Goal: Task Accomplishment & Management: Use online tool/utility

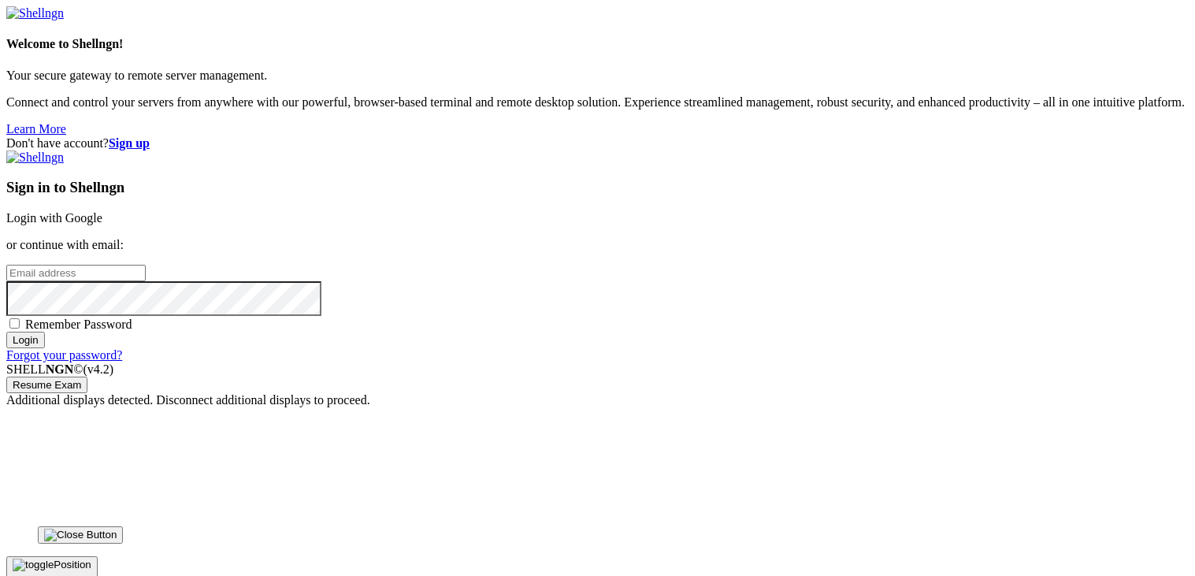
click at [102, 211] on link "Login with Google" at bounding box center [54, 217] width 96 height 13
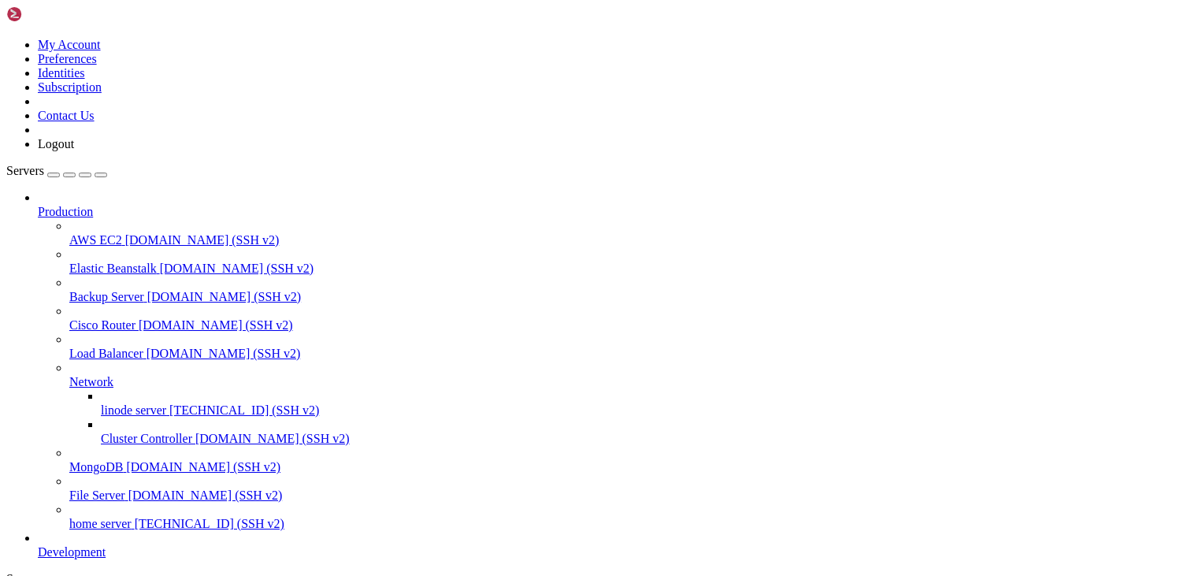
click at [169, 403] on span "[TECHNICAL_ID] (SSH v2)" at bounding box center [244, 409] width 150 height 13
drag, startPoint x: 493, startPoint y: 1421, endPoint x: 215, endPoint y: 1346, distance: 288.0
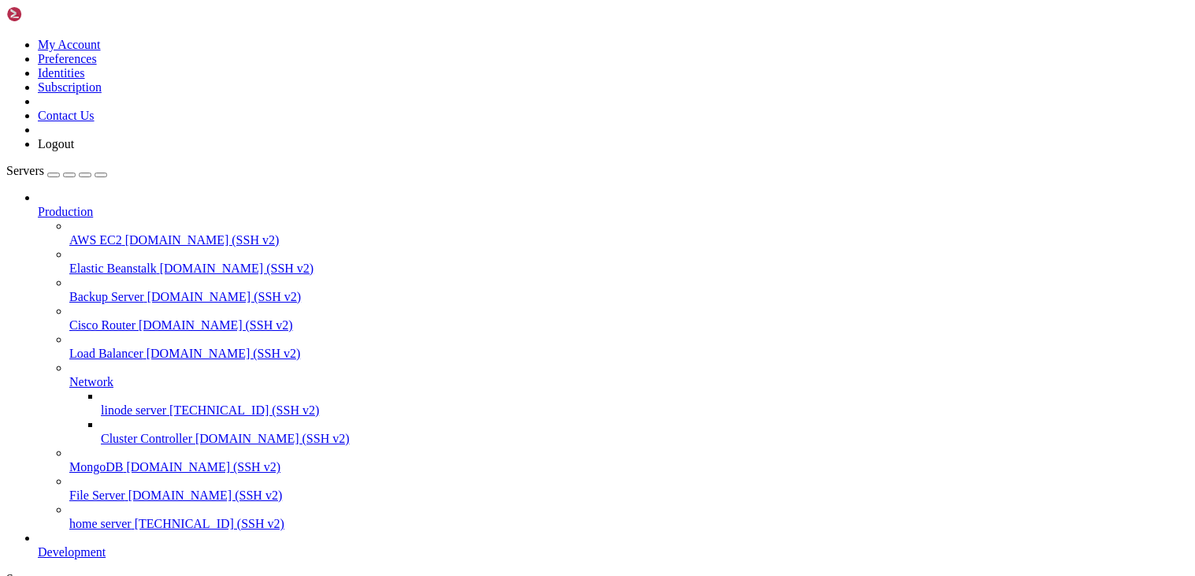
drag, startPoint x: 281, startPoint y: 1350, endPoint x: 13, endPoint y: 1319, distance: 270.4
drag, startPoint x: 291, startPoint y: 1343, endPoint x: 13, endPoint y: 978, distance: 459.2
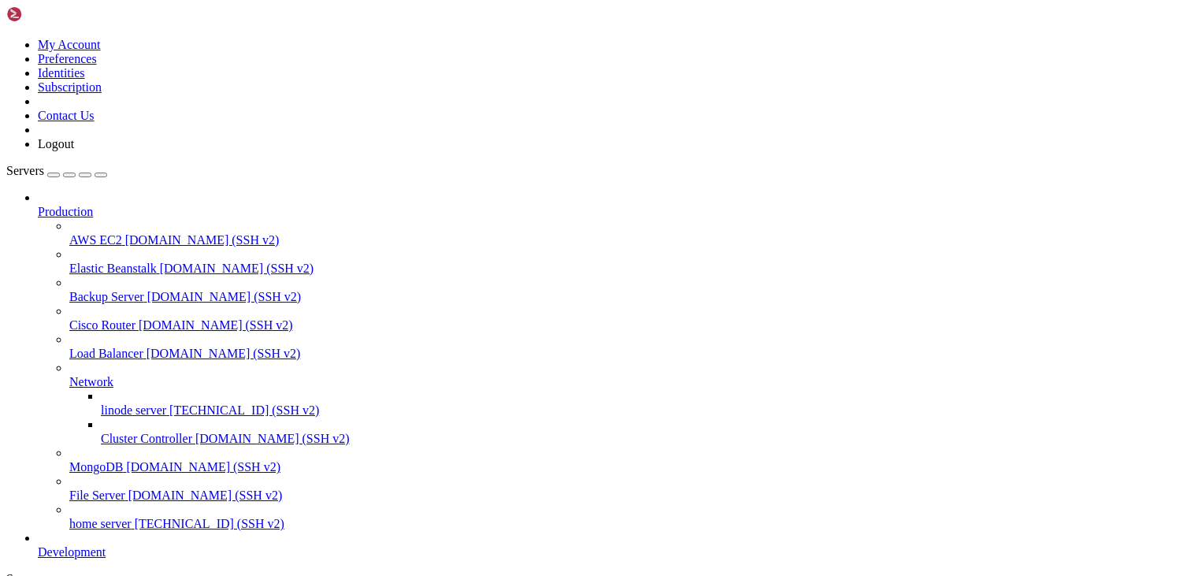
drag, startPoint x: 13, startPoint y: 977, endPoint x: 298, endPoint y: 1347, distance: 467.3
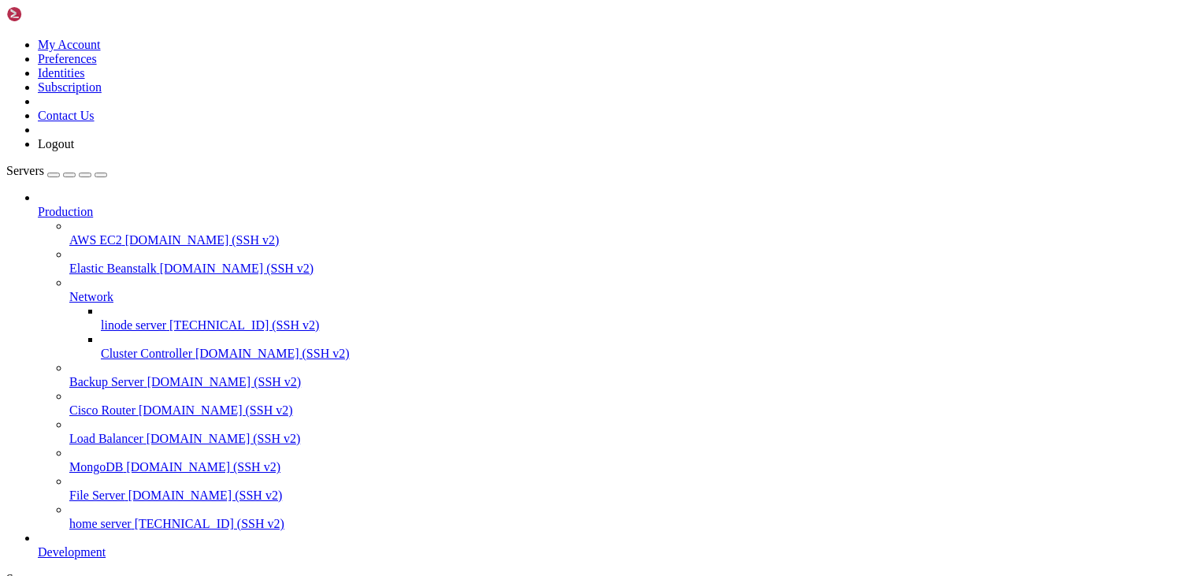
scroll to position [58, 0]
click at [135, 517] on span "[TECHNICAL_ID] (SSH v2)" at bounding box center [210, 523] width 150 height 13
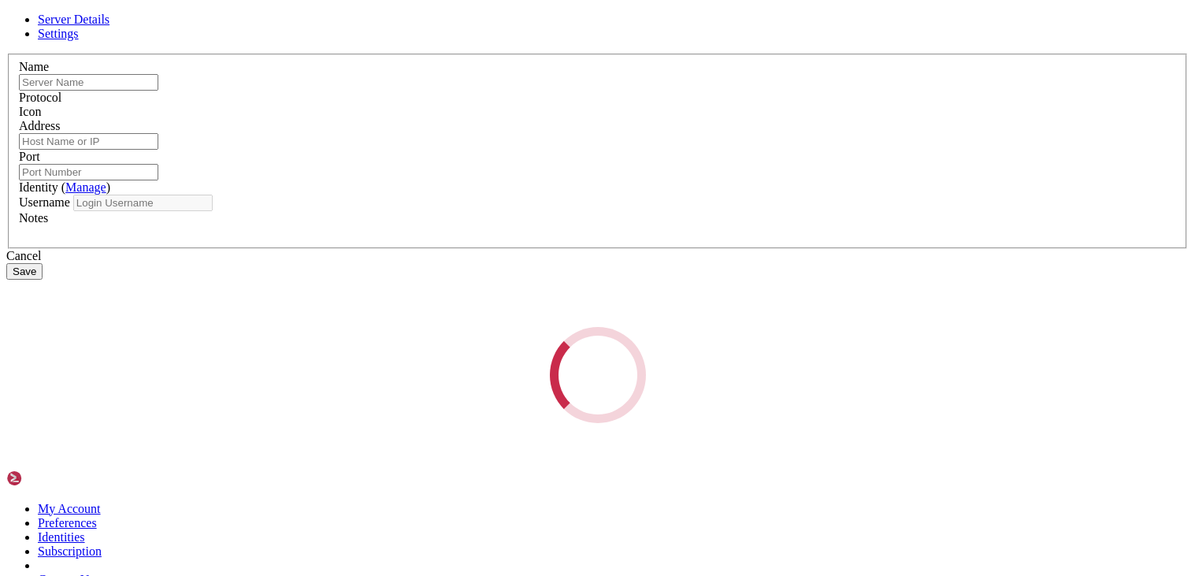
type input "home server"
type input "[TECHNICAL_ID]"
type input "2200"
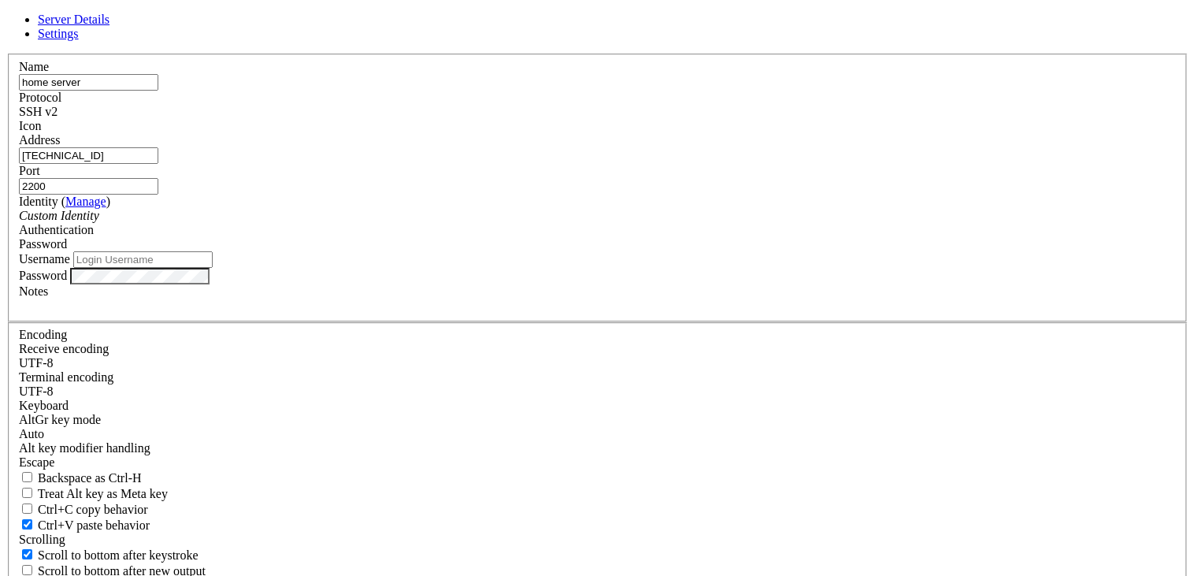
type input "Administrator"
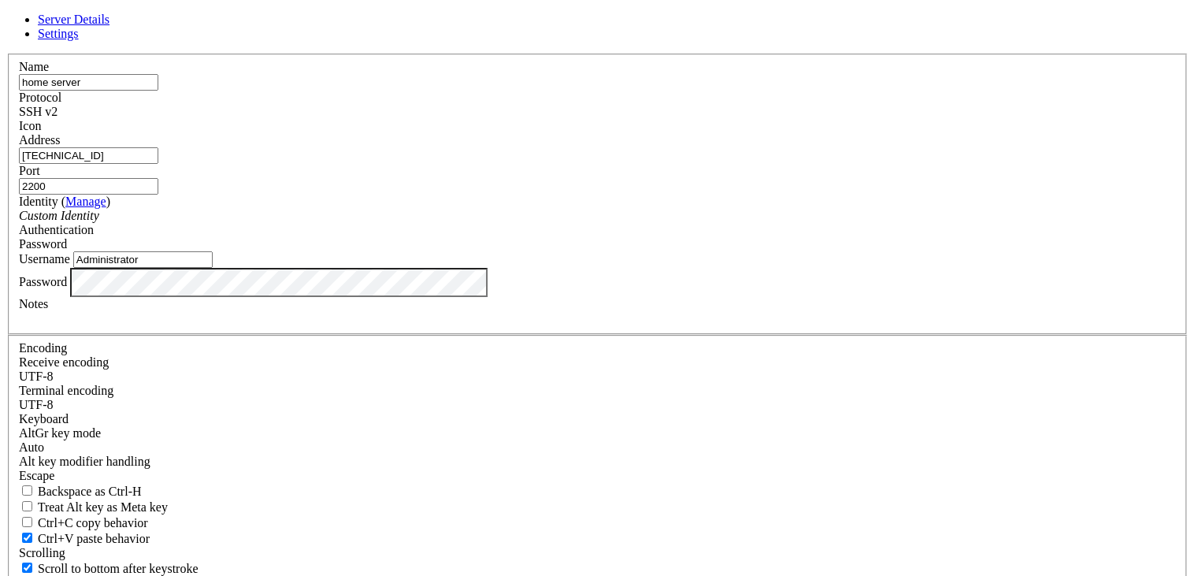
click at [158, 195] on input "2200" at bounding box center [88, 186] width 139 height 17
type input "2"
type input "6022"
click at [40, 173] on label "Port" at bounding box center [29, 170] width 21 height 13
click at [158, 178] on input "6022" at bounding box center [88, 186] width 139 height 17
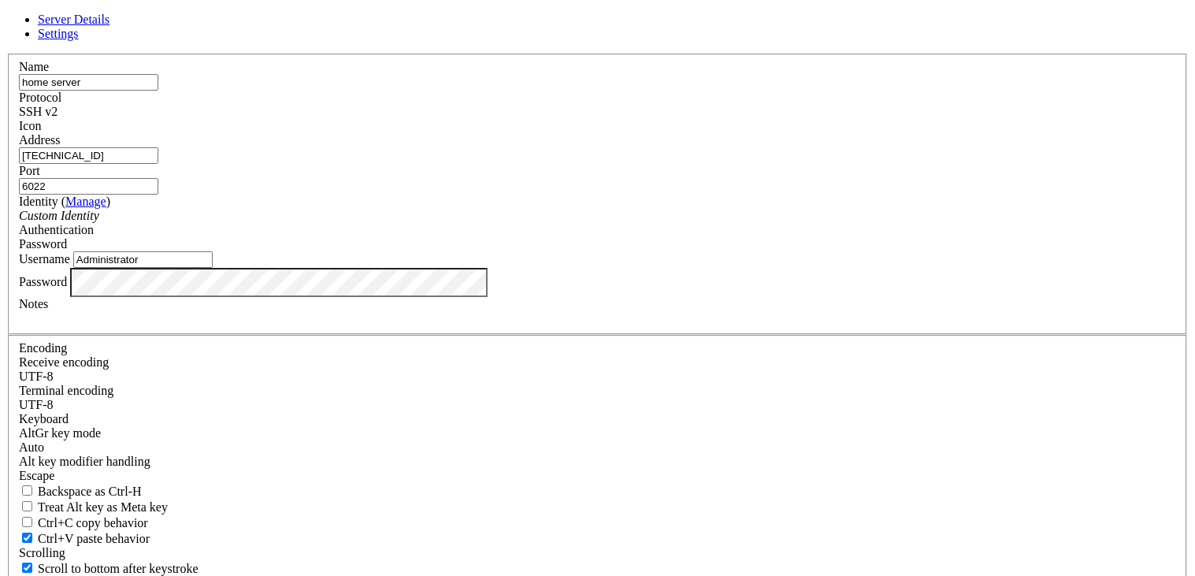
click at [581, 223] on div "Custom Identity" at bounding box center [597, 216] width 1157 height 14
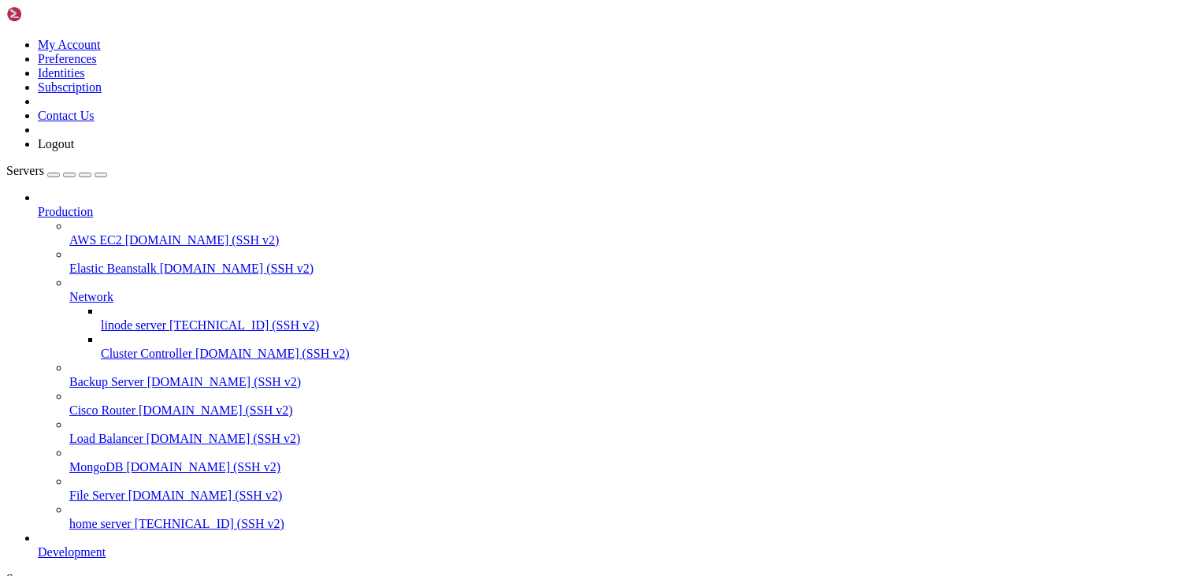
click at [132, 517] on span "home server" at bounding box center [100, 523] width 62 height 13
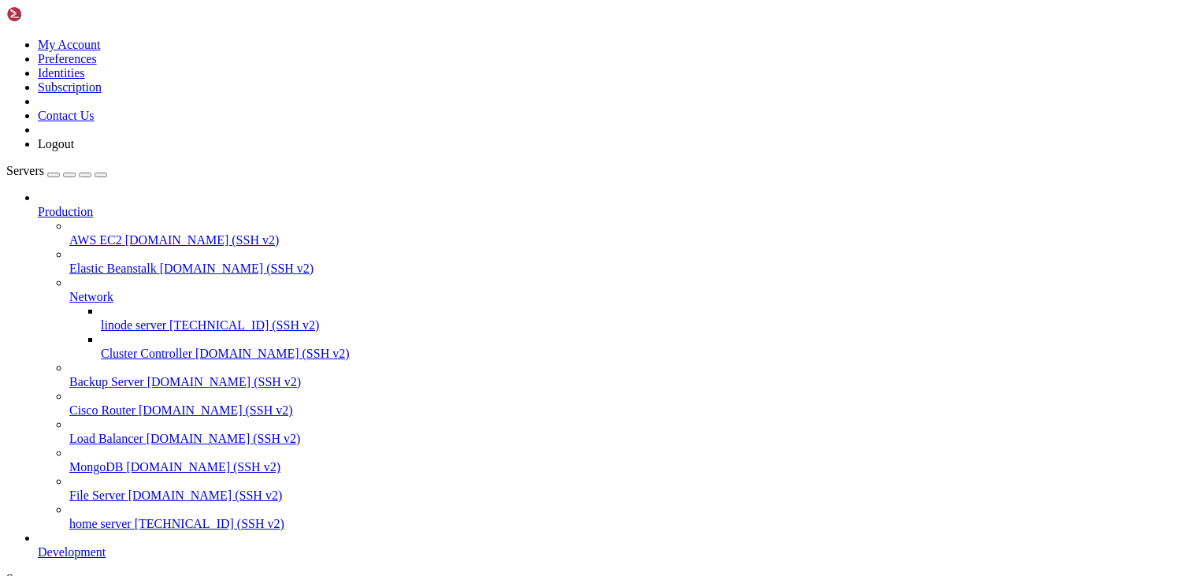
click at [84, 517] on span "home server" at bounding box center [100, 523] width 62 height 13
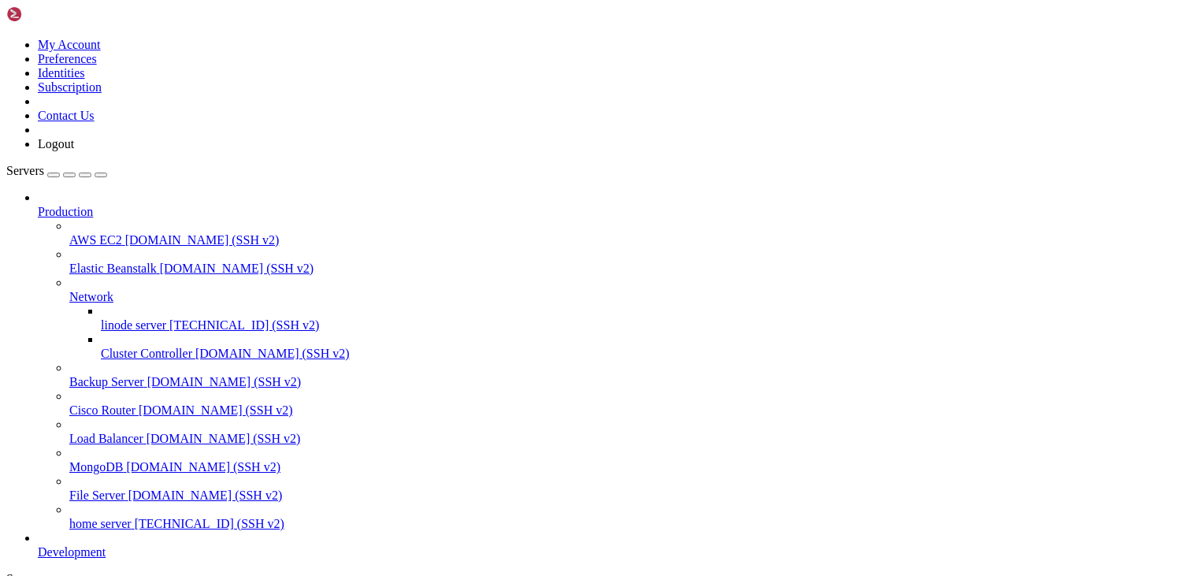
click at [104, 318] on span "linode server" at bounding box center [133, 324] width 65 height 13
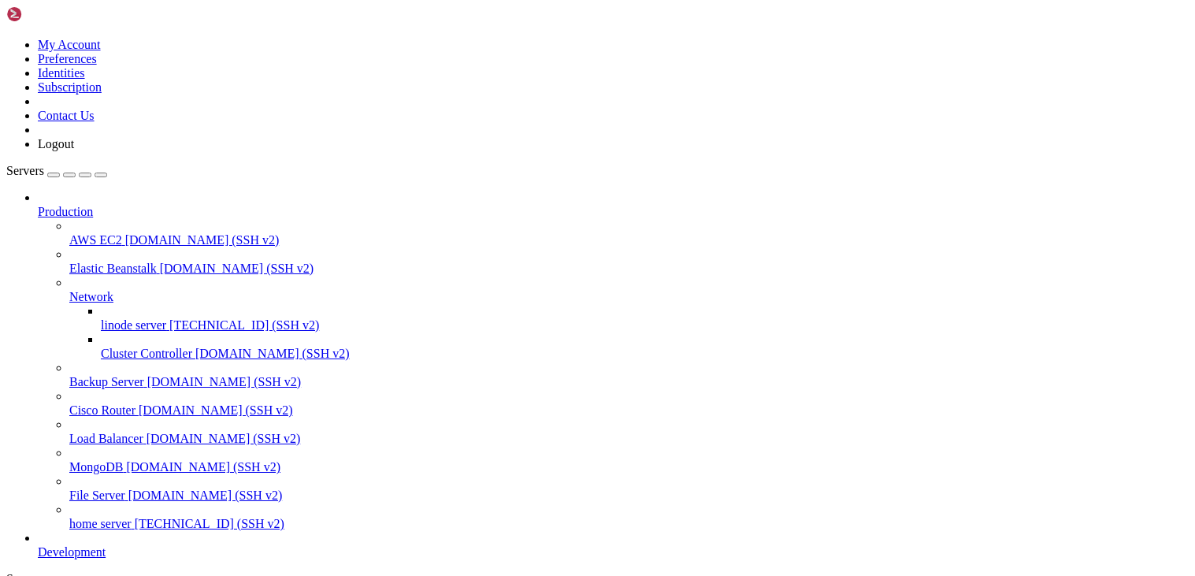
click at [139, 517] on span "[TECHNICAL_ID] (SSH v2)" at bounding box center [210, 523] width 150 height 13
click at [109, 318] on span "linode server" at bounding box center [133, 324] width 65 height 13
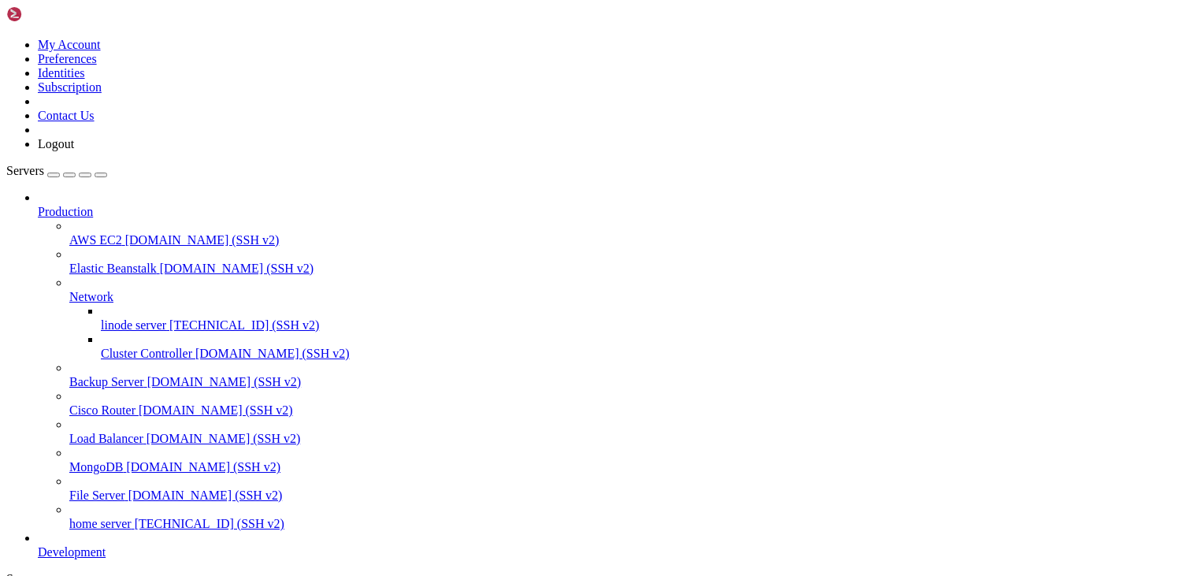
click at [109, 318] on span "linode server" at bounding box center [133, 324] width 65 height 13
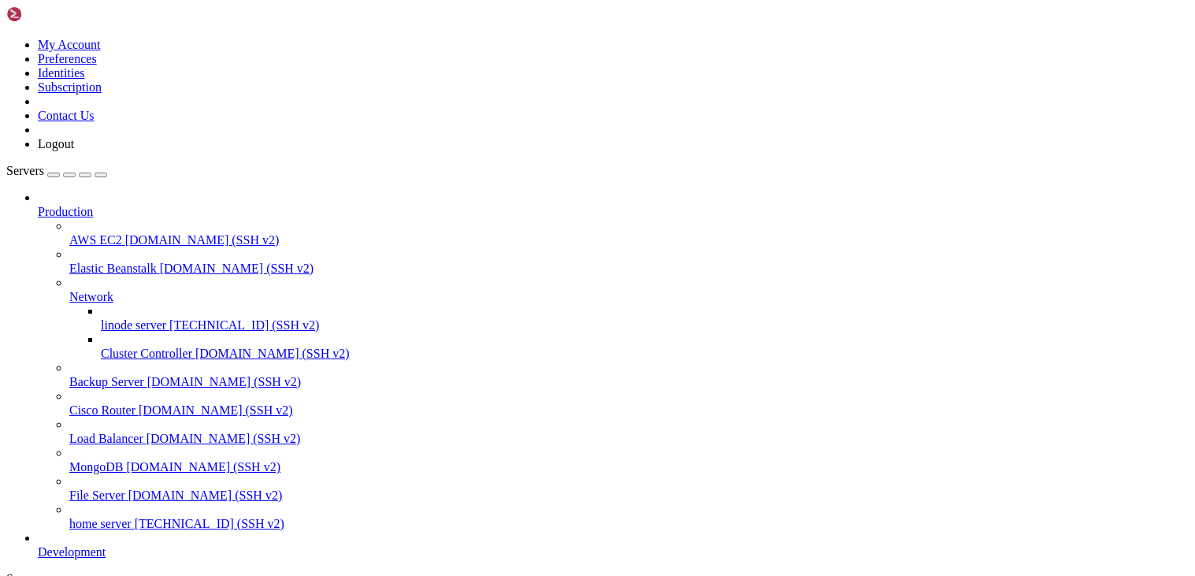
click at [136, 318] on span "linode server" at bounding box center [133, 324] width 65 height 13
click at [135, 517] on span "[TECHNICAL_ID] (SSH v2)" at bounding box center [210, 523] width 150 height 13
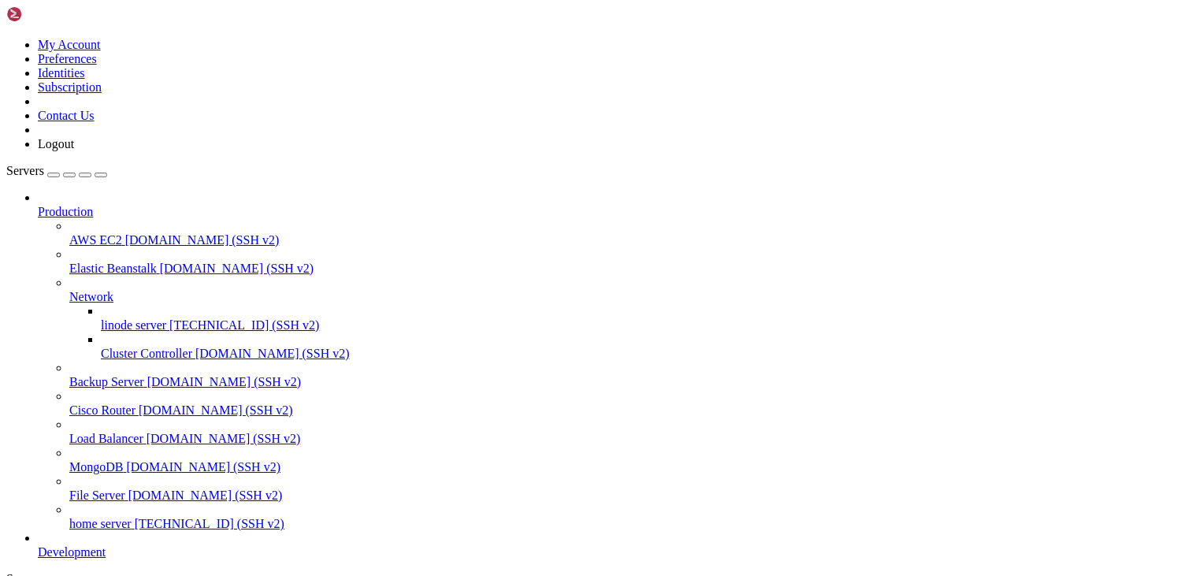
click at [135, 517] on span "[TECHNICAL_ID] (SSH v2)" at bounding box center [210, 523] width 150 height 13
click at [101, 318] on span "linode server" at bounding box center [133, 324] width 65 height 13
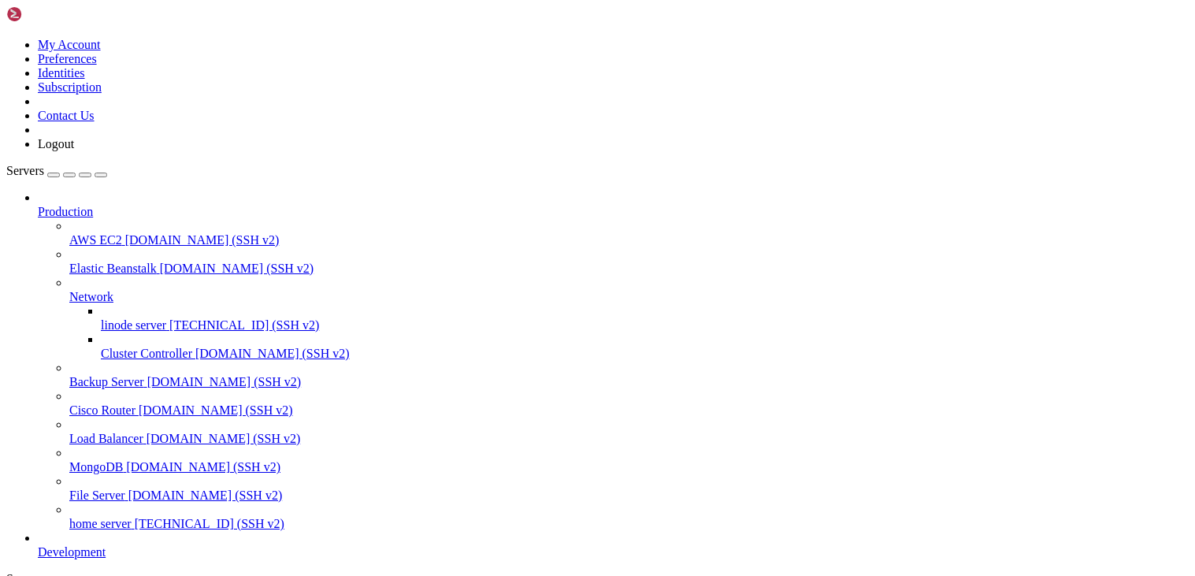
drag, startPoint x: 160, startPoint y: 1623, endPoint x: 14, endPoint y: 1593, distance: 148.8
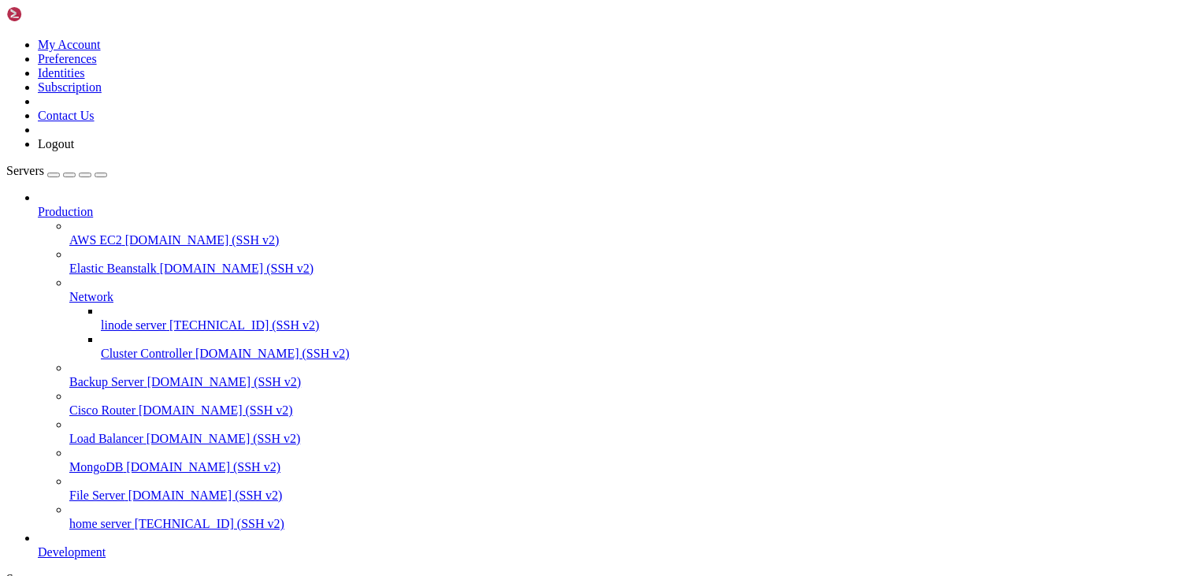
drag, startPoint x: 342, startPoint y: 1697, endPoint x: 73, endPoint y: 1433, distance: 377.1
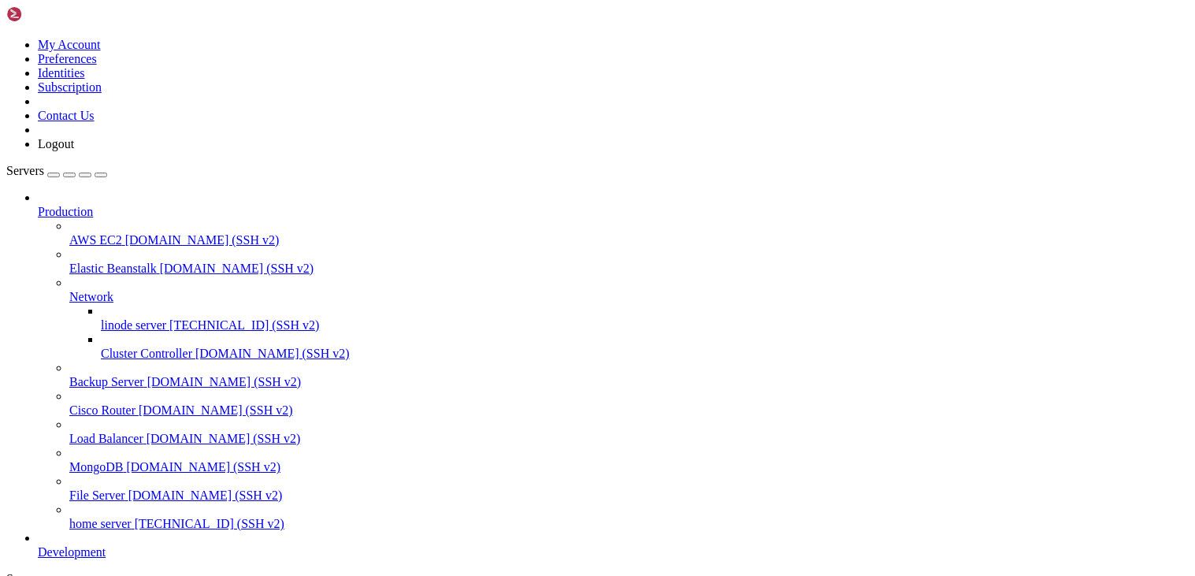
drag, startPoint x: 129, startPoint y: 1620, endPoint x: 13, endPoint y: 1407, distance: 242.8
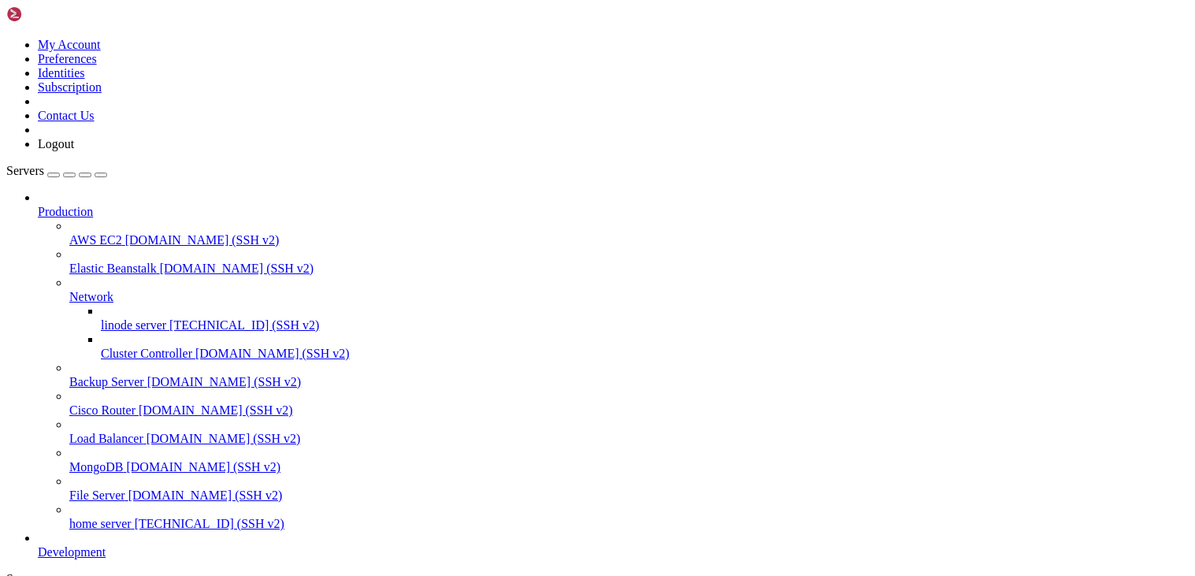
click at [135, 517] on span "[TECHNICAL_ID] (SSH v2)" at bounding box center [210, 523] width 150 height 13
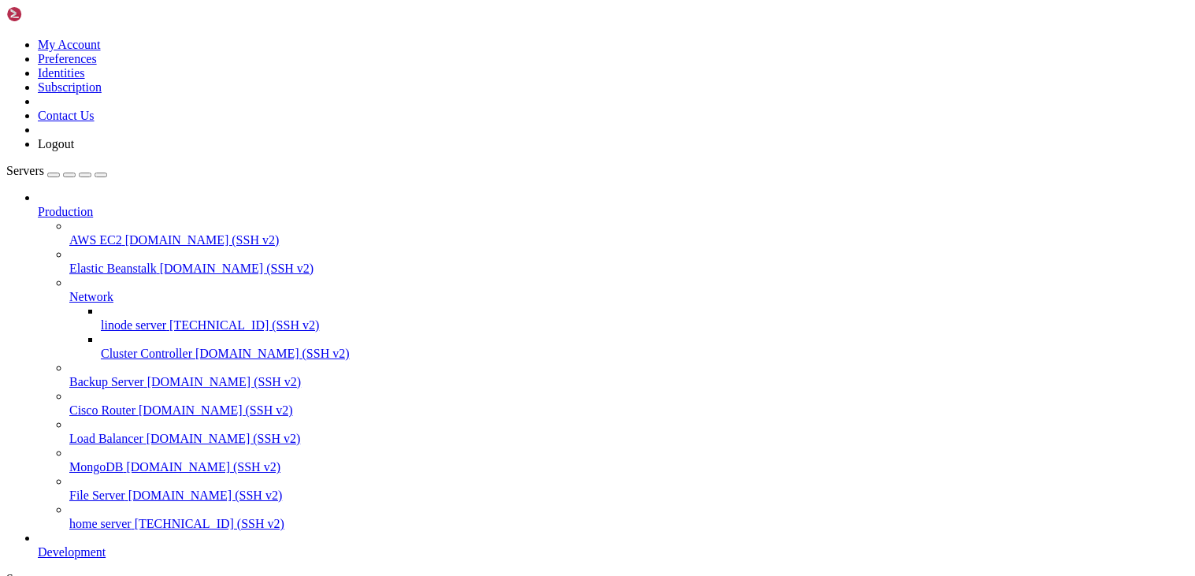
drag, startPoint x: 559, startPoint y: 276, endPoint x: 805, endPoint y: 262, distance: 246.1
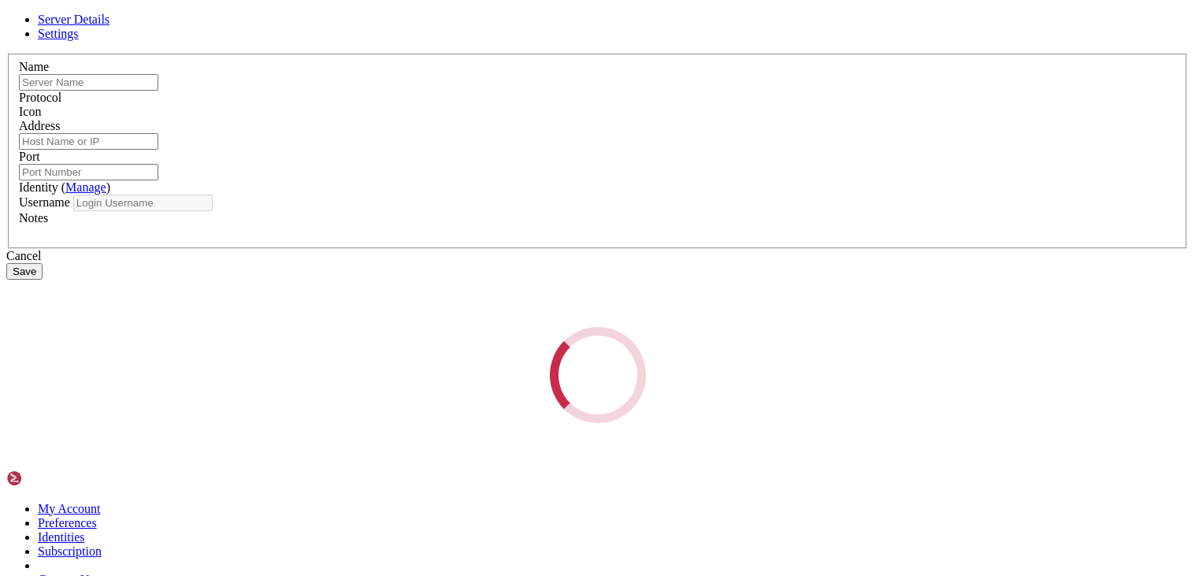
type input "home server"
type input "[TECHNICAL_ID]"
type input "6022"
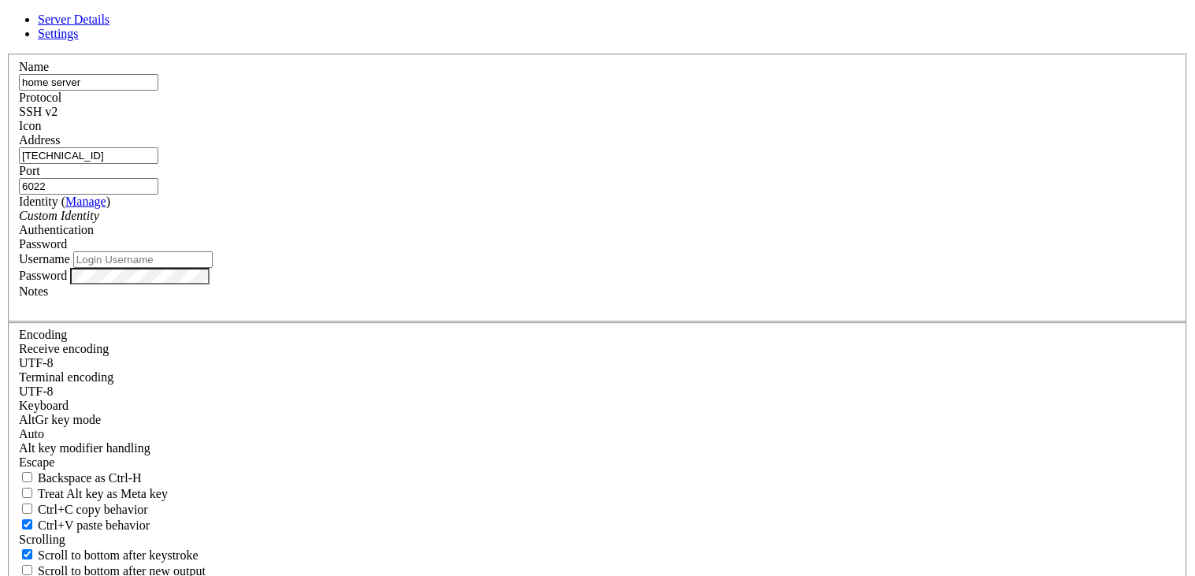
type input "Administrator"
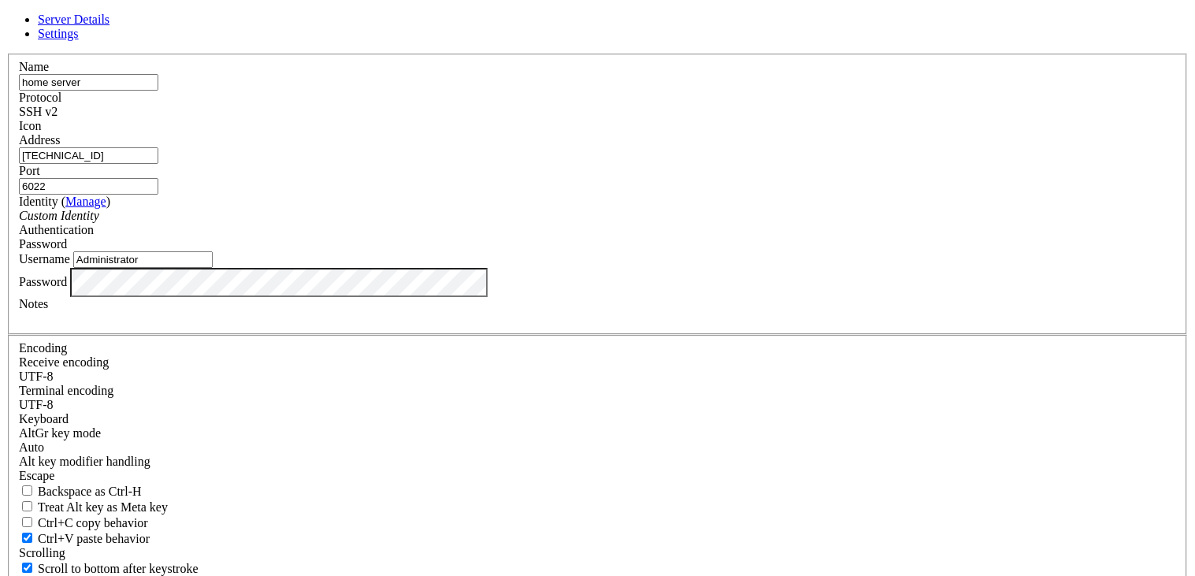
click at [158, 164] on input "[TECHNICAL_ID]" at bounding box center [88, 155] width 139 height 17
type input "4"
type input "ssh.pdgservers.site"
click at [158, 195] on input "6022" at bounding box center [88, 186] width 139 height 17
type input "6"
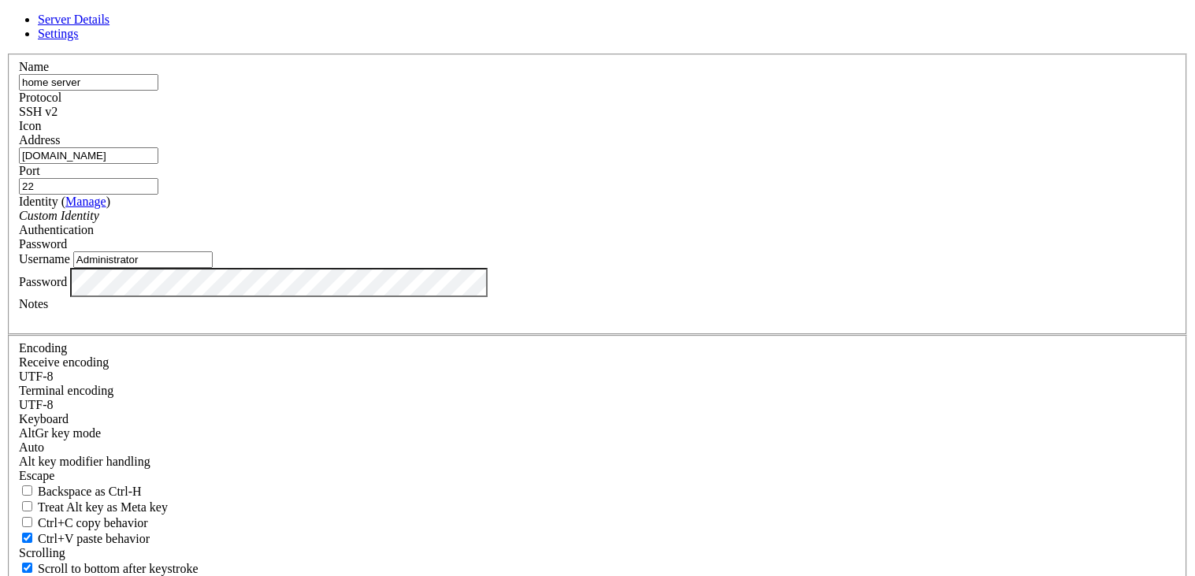
type input "22"
click at [213, 268] on input "Administrator" at bounding box center [142, 259] width 139 height 17
type input "administrator"
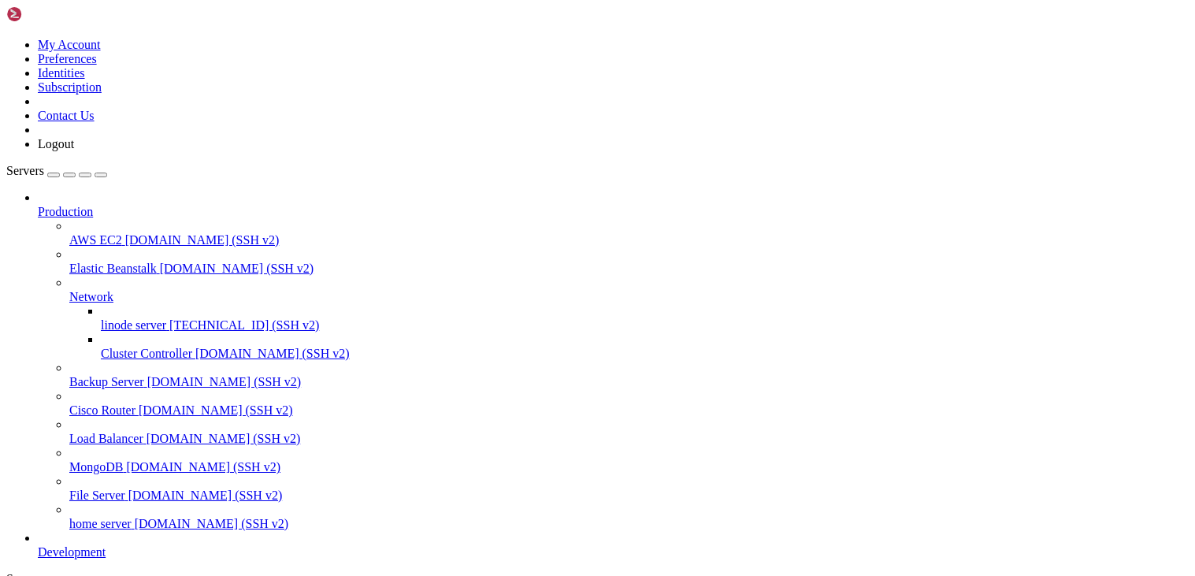
click at [135, 517] on span "ssh.pdgservers.site (SSH v2)" at bounding box center [212, 523] width 154 height 13
click at [83, 517] on span "home server" at bounding box center [100, 523] width 62 height 13
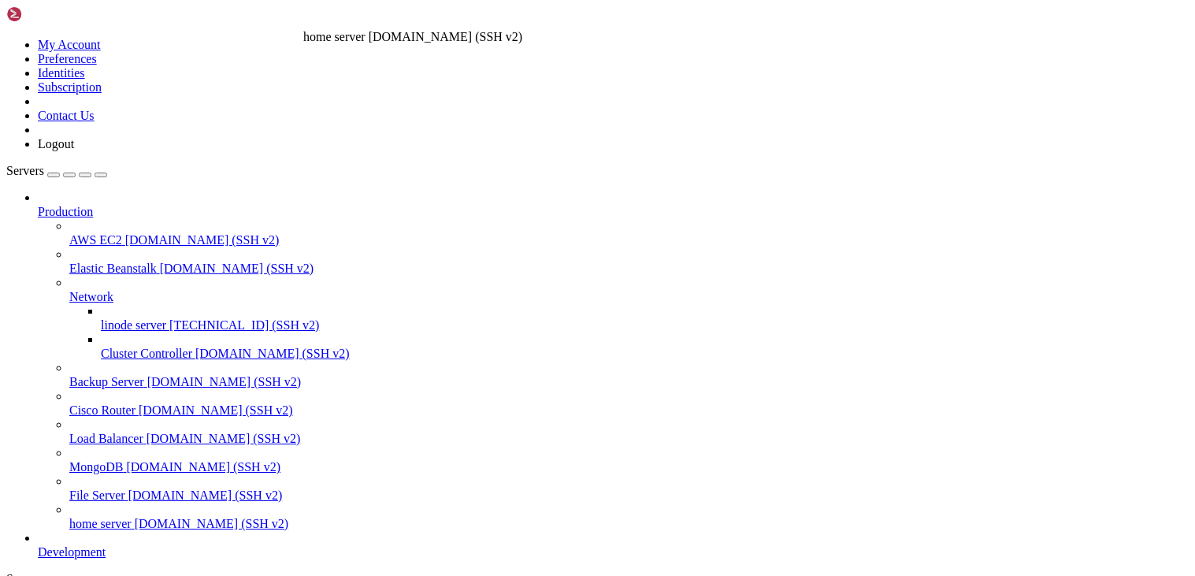
drag, startPoint x: 7, startPoint y: 131, endPoint x: 306, endPoint y: 25, distance: 316.6
click at [306, 25] on div "My Account Preferences Identities Subscription Contact Us Logout Servers Produc…" at bounding box center [597, 534] width 1182 height 1056
click at [169, 318] on span "[TECHNICAL_ID] (SSH v2)" at bounding box center [244, 324] width 150 height 13
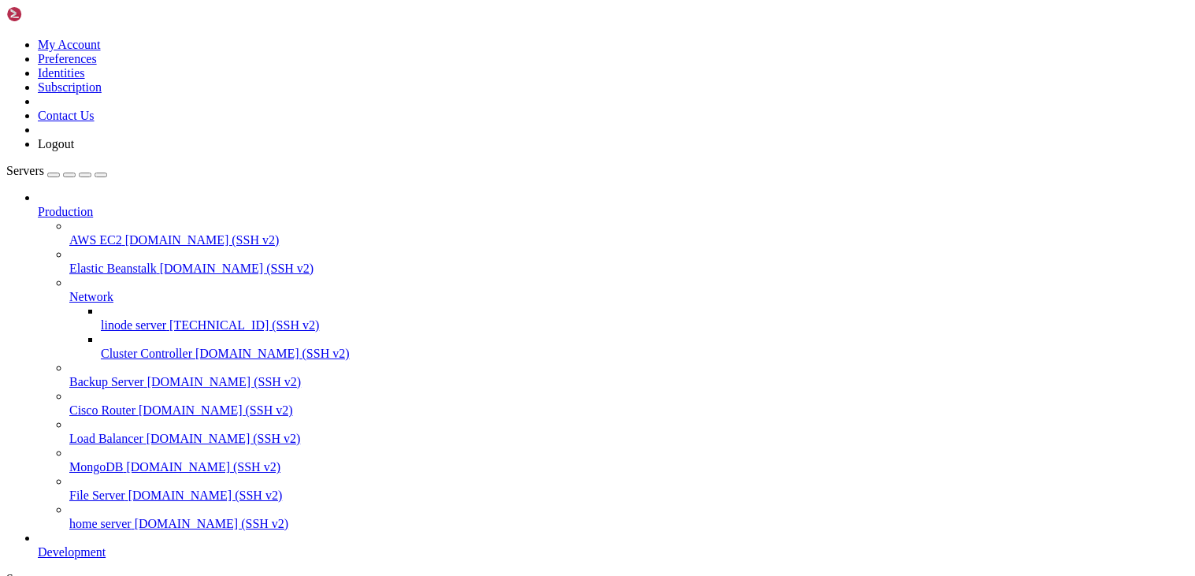
drag, startPoint x: 13, startPoint y: 1563, endPoint x: 963, endPoint y: 1565, distance: 950.0
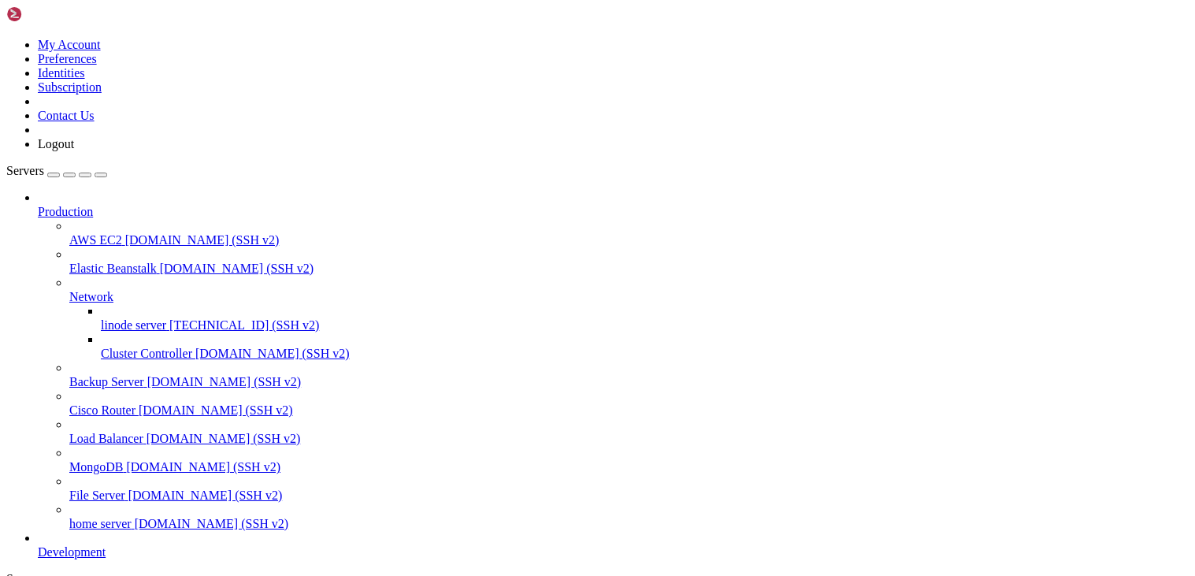
drag, startPoint x: 339, startPoint y: 1420, endPoint x: 49, endPoint y: 1305, distance: 312.6
drag, startPoint x: 13, startPoint y: 1291, endPoint x: 137, endPoint y: 1344, distance: 134.5
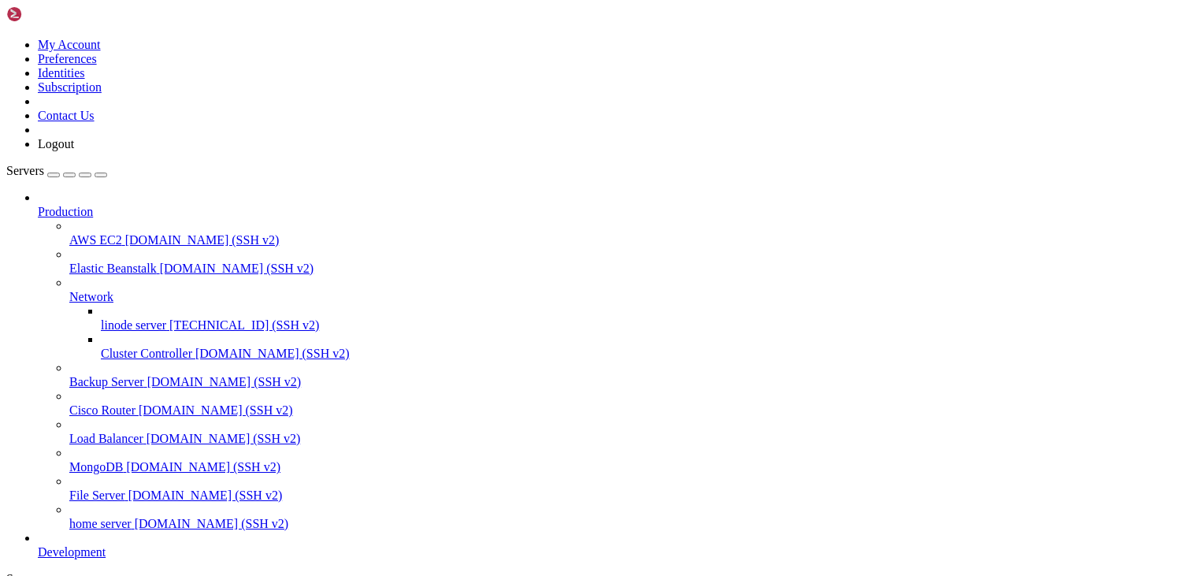
click at [169, 318] on span "[TECHNICAL_ID] (SSH v2)" at bounding box center [244, 324] width 150 height 13
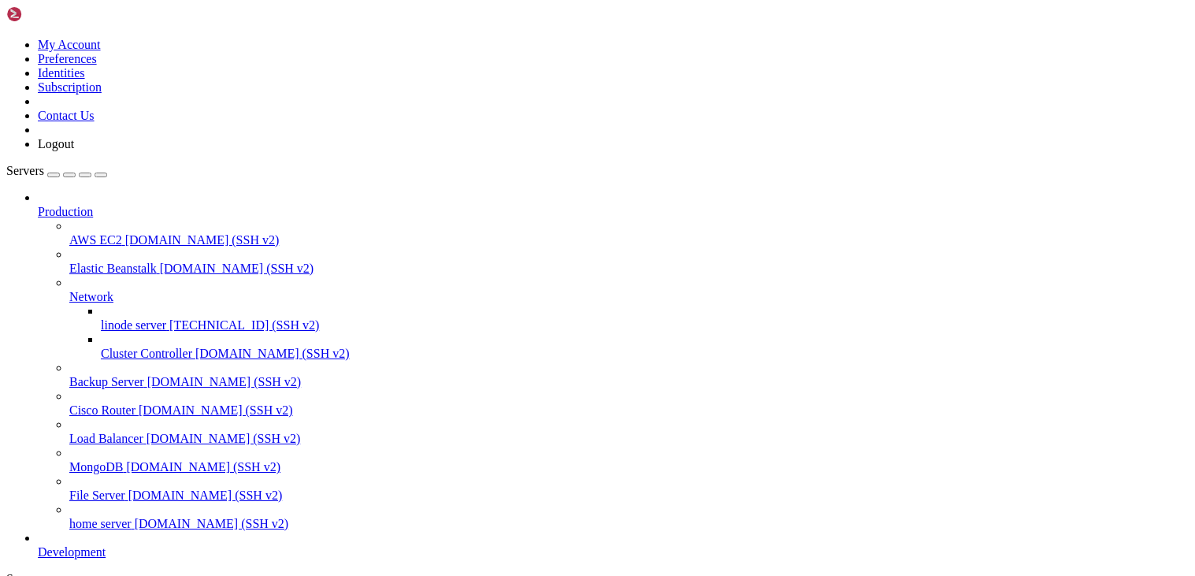
click at [169, 318] on span "[TECHNICAL_ID] (SSH v2)" at bounding box center [244, 324] width 150 height 13
